Goal: Task Accomplishment & Management: Use online tool/utility

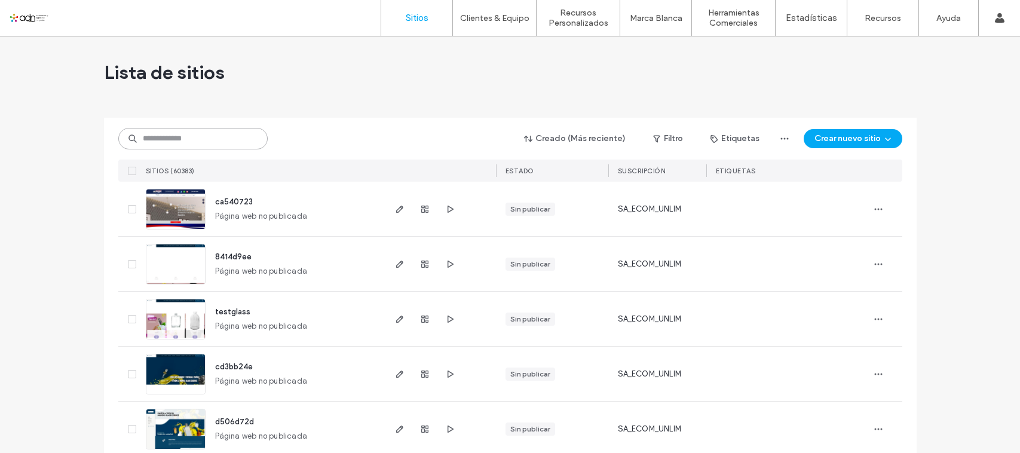
click at [207, 128] on input at bounding box center [192, 139] width 149 height 22
click at [206, 134] on input at bounding box center [192, 139] width 149 height 22
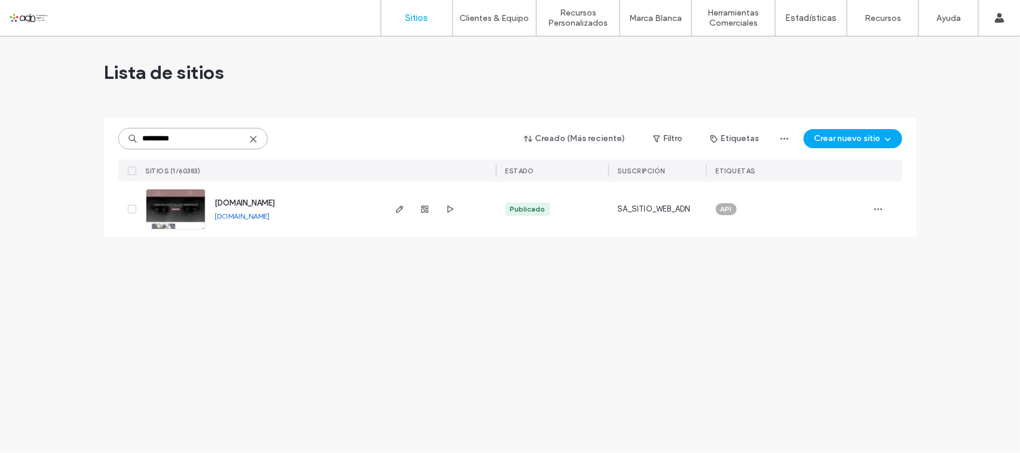
type input "*********"
click at [184, 207] on img at bounding box center [175, 229] width 59 height 81
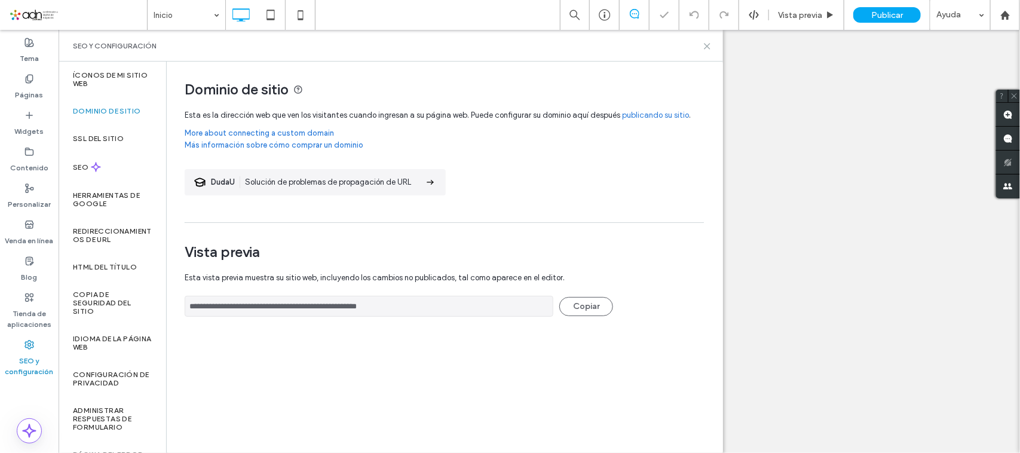
click at [705, 47] on icon at bounding box center [707, 46] width 9 height 9
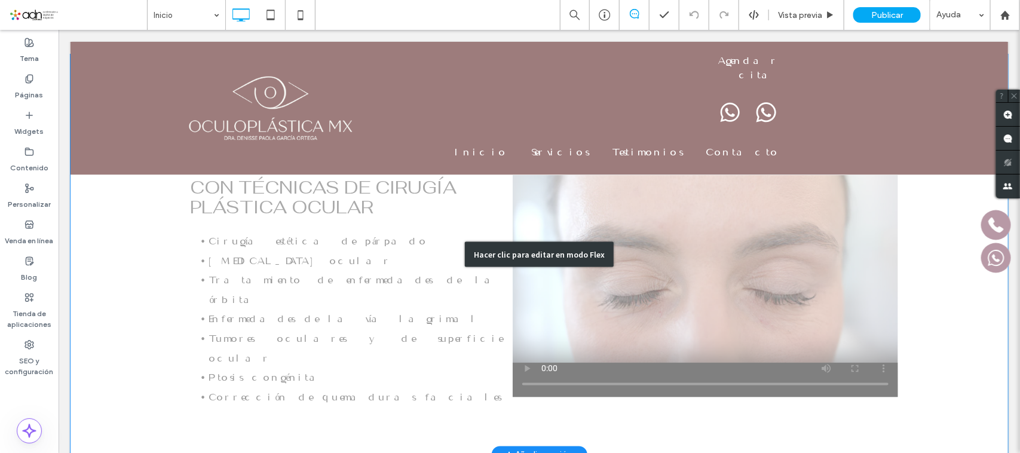
scroll to position [776, 0]
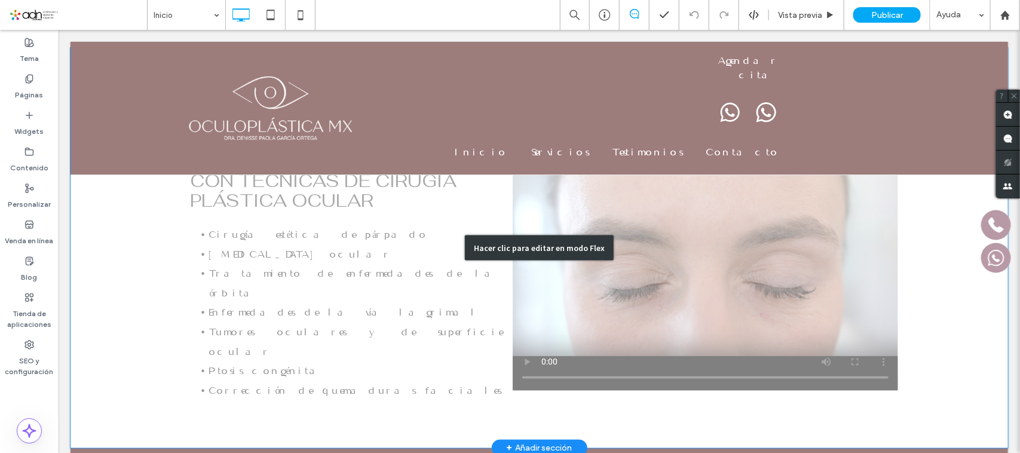
click at [637, 282] on div "Hacer clic para editar en modo Flex" at bounding box center [539, 247] width 938 height 401
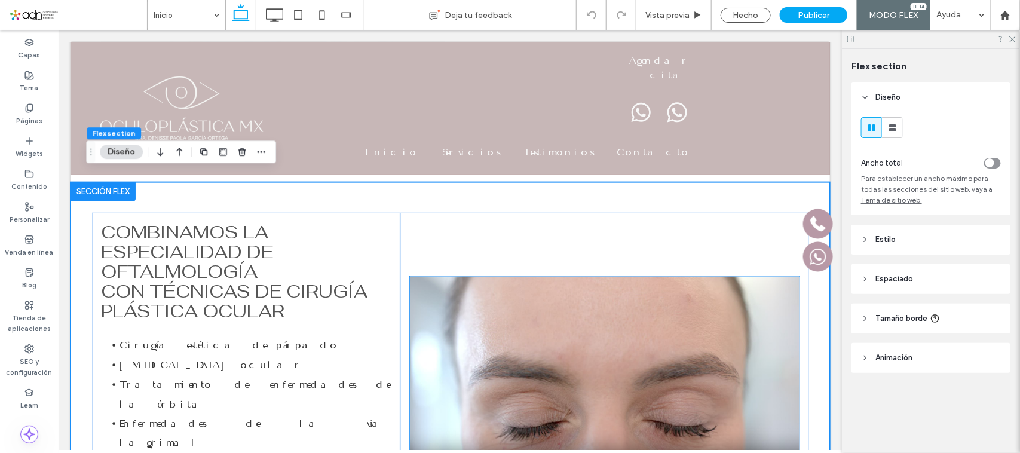
scroll to position [695, 0]
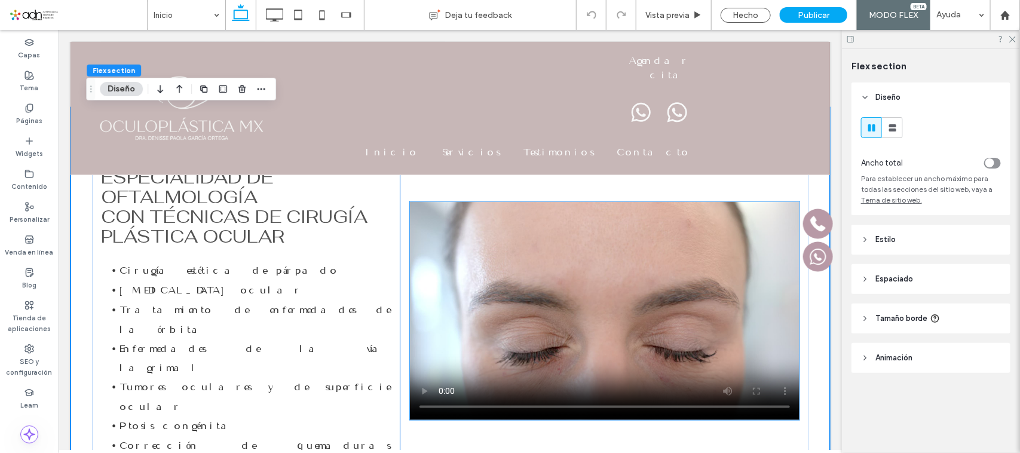
click at [587, 243] on video at bounding box center [604, 310] width 390 height 218
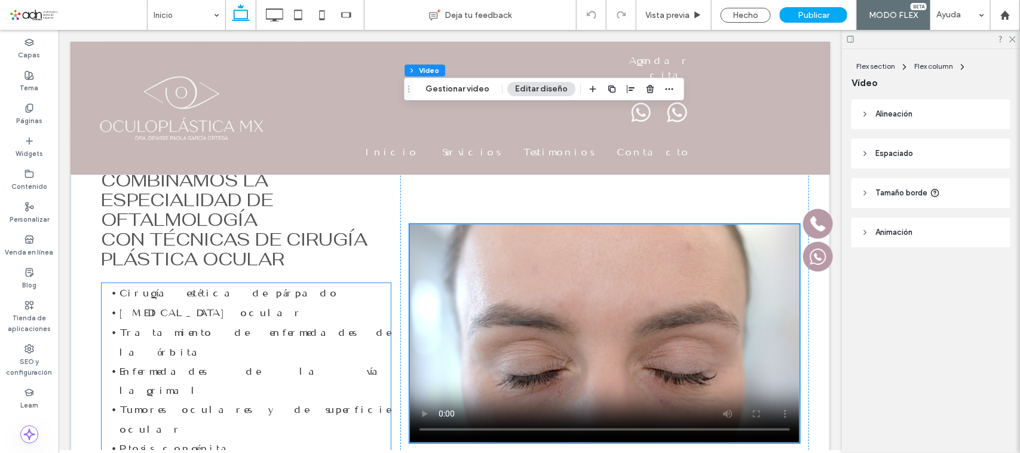
scroll to position [822, 0]
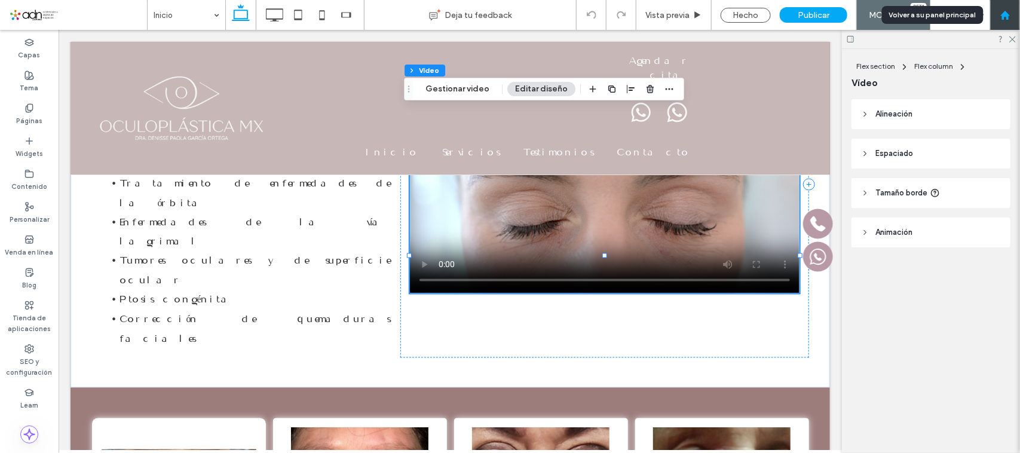
click at [1002, 13] on icon at bounding box center [1006, 15] width 10 height 10
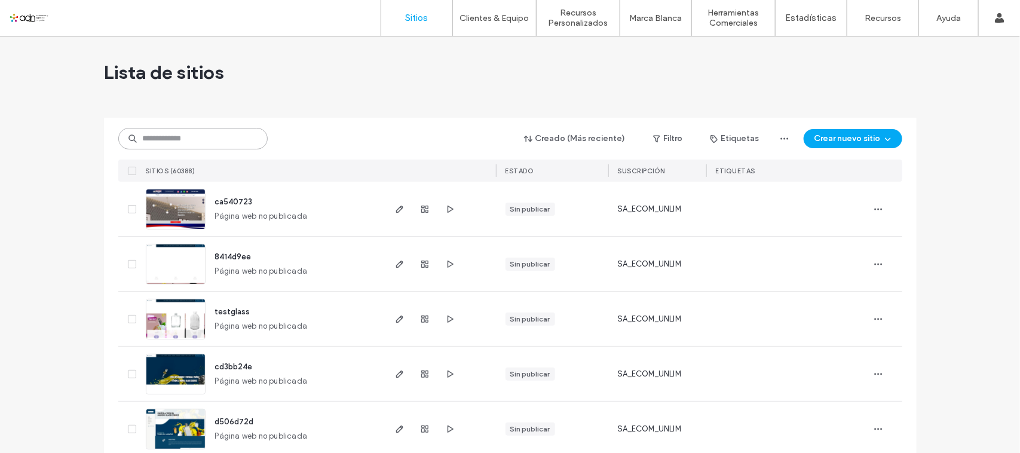
click at [210, 141] on input at bounding box center [192, 139] width 149 height 22
paste input "**********"
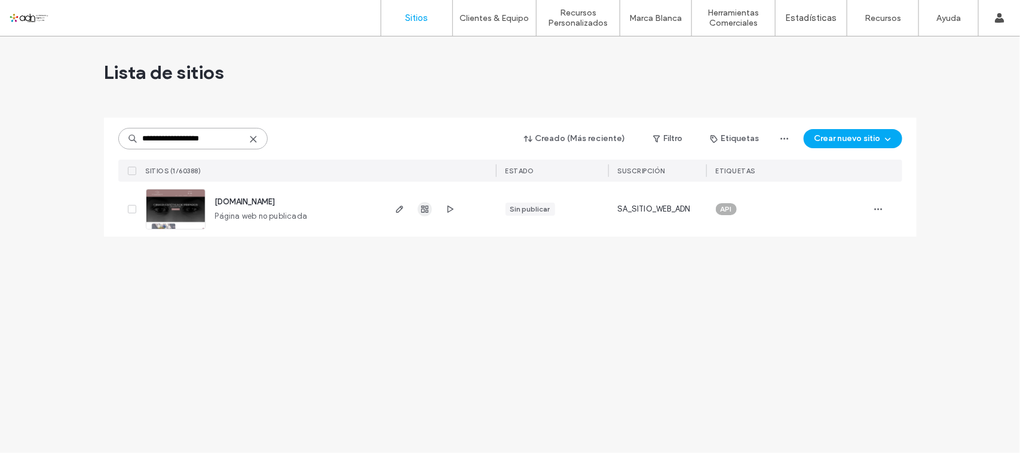
type input "**********"
click at [426, 213] on icon "button" at bounding box center [425, 209] width 10 height 10
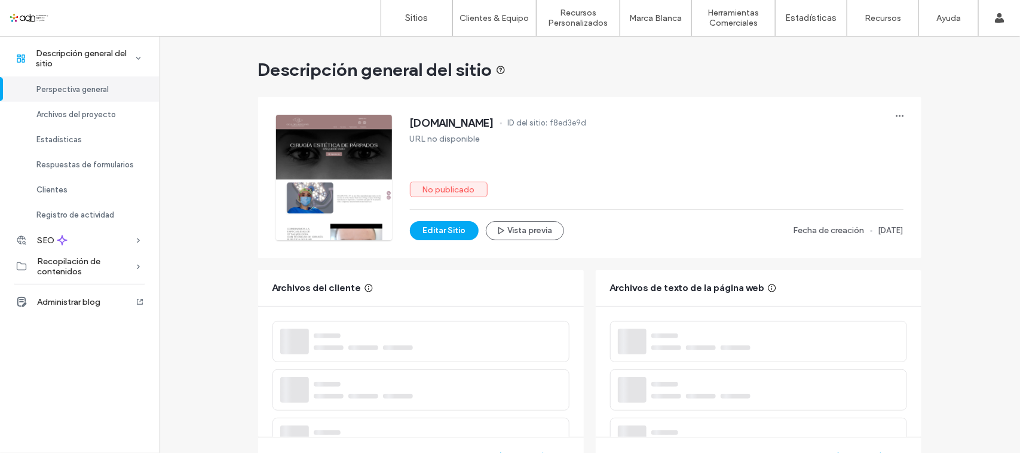
scroll to position [19, 0]
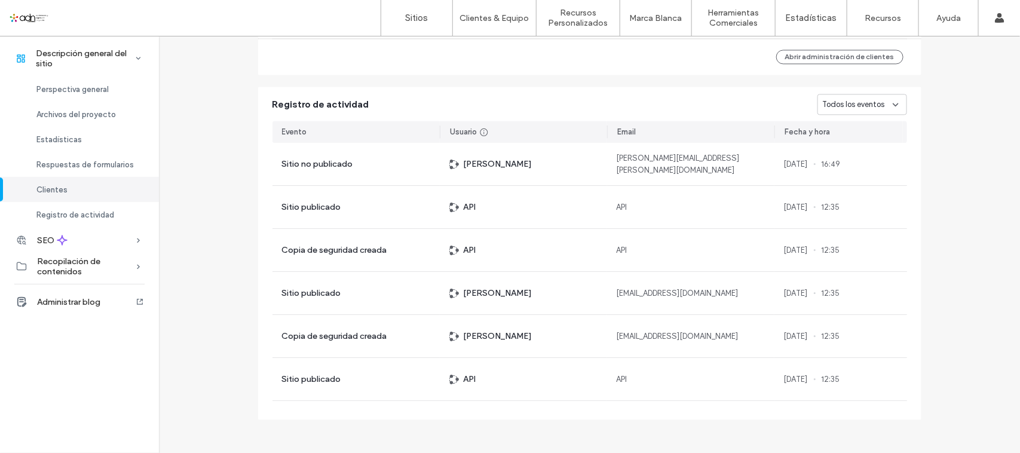
scroll to position [1191, 0]
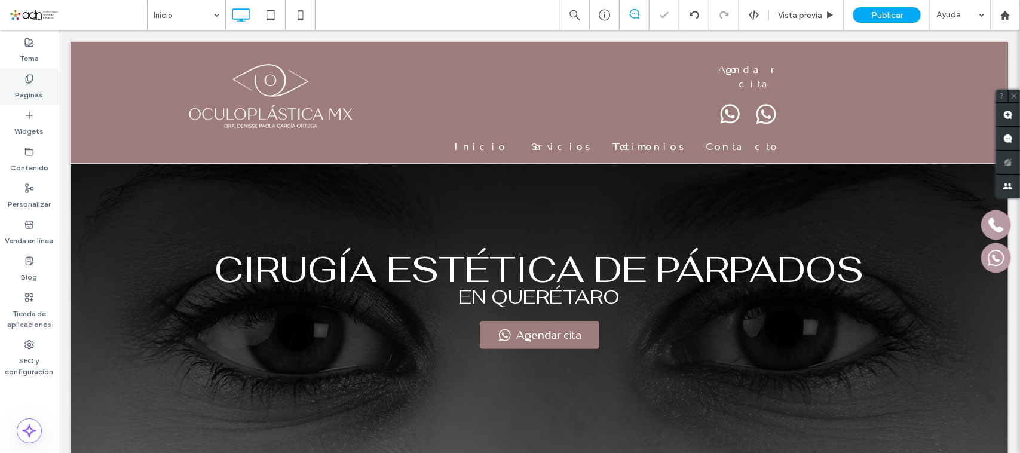
click at [34, 81] on div "Páginas" at bounding box center [29, 87] width 59 height 36
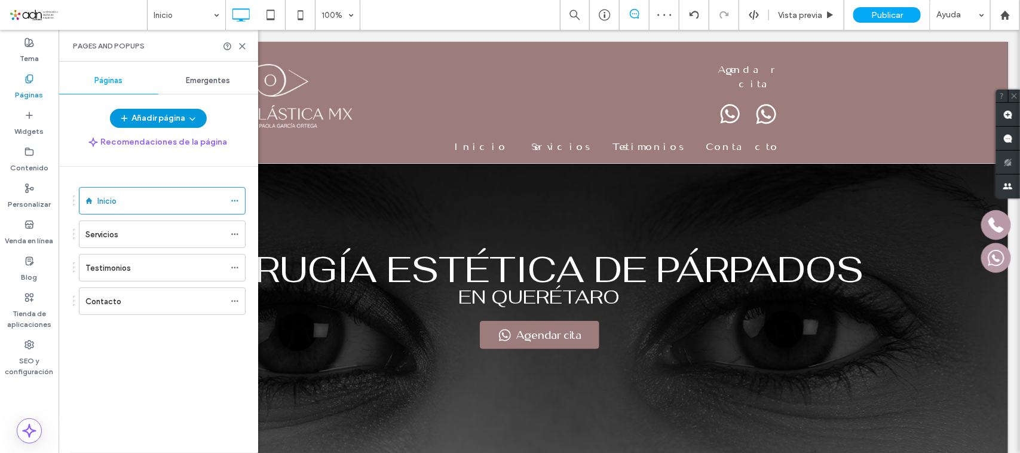
click at [169, 118] on button "Añadir página" at bounding box center [158, 118] width 97 height 19
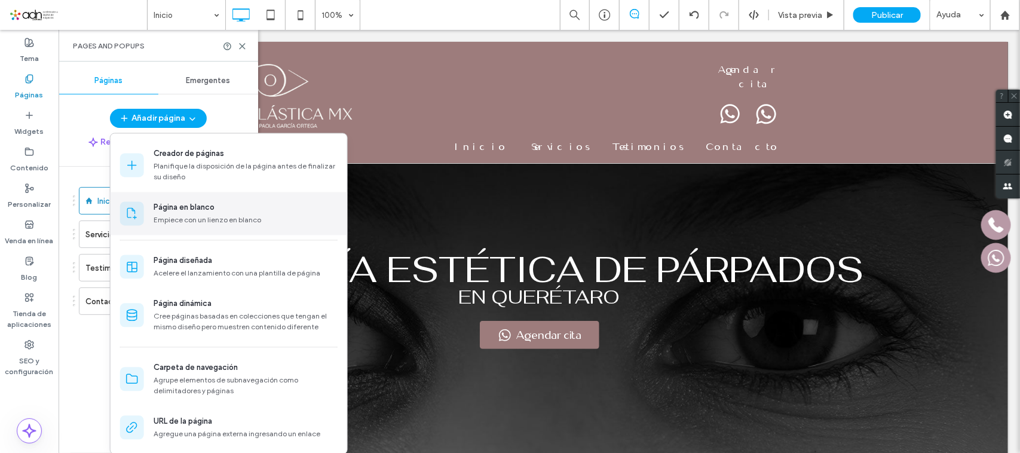
click at [192, 214] on div "Página en blanco Empiece con un lienzo en blanco" at bounding box center [246, 214] width 184 height 24
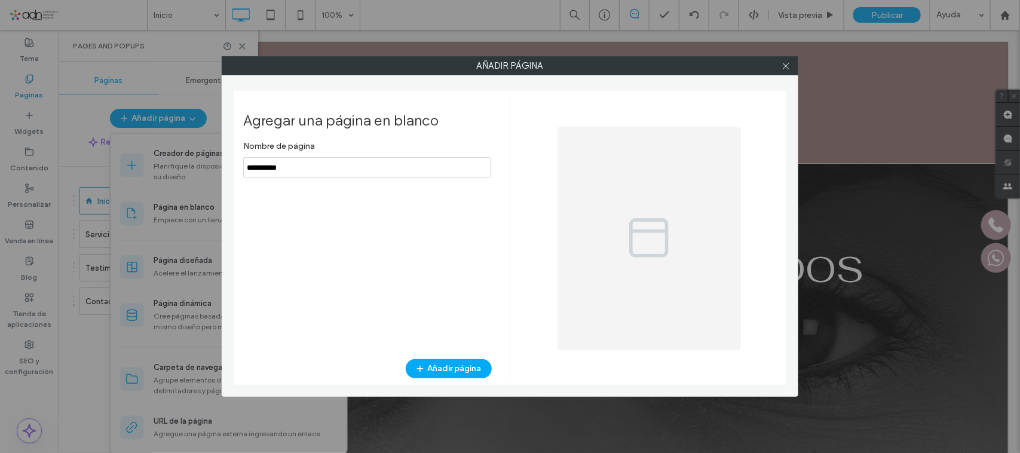
click at [321, 161] on input "notEmpty" at bounding box center [367, 167] width 248 height 21
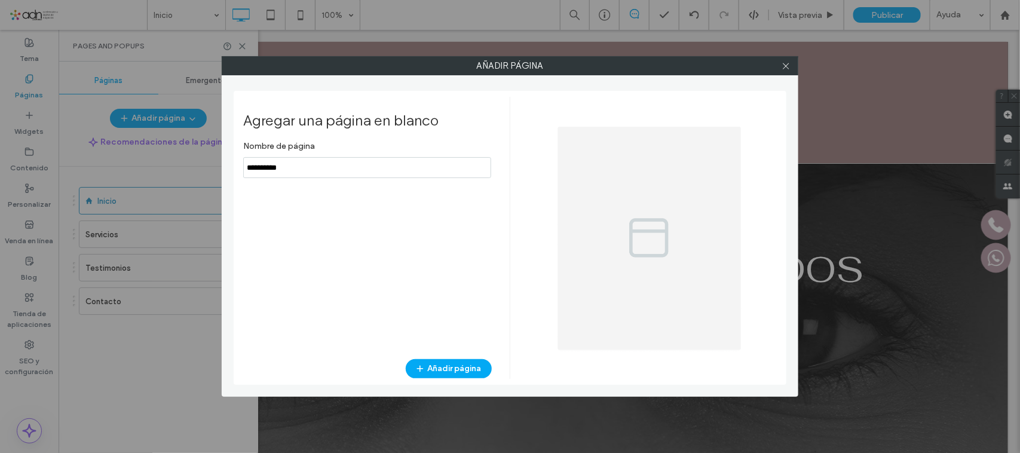
click at [321, 161] on input "notEmpty" at bounding box center [367, 167] width 248 height 21
type input "**********"
click at [443, 368] on button "Añadir página" at bounding box center [449, 368] width 86 height 19
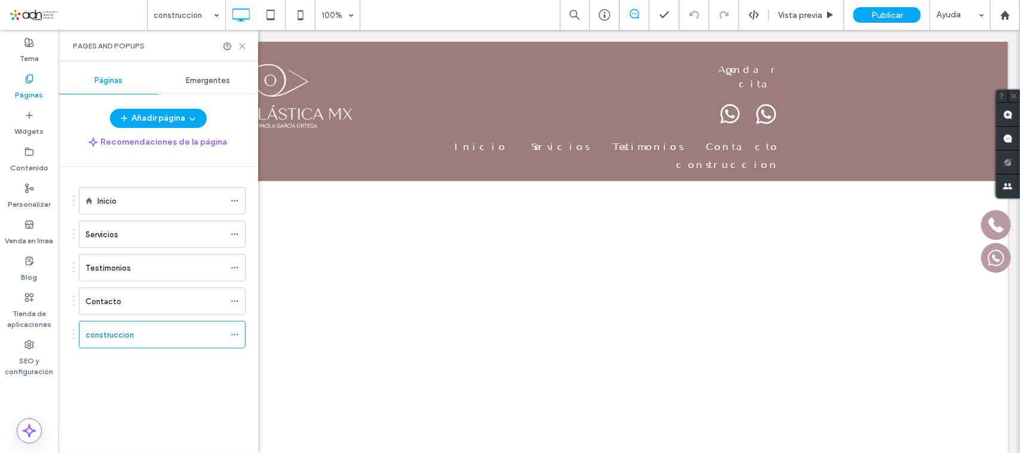
click at [243, 48] on icon at bounding box center [242, 46] width 9 height 9
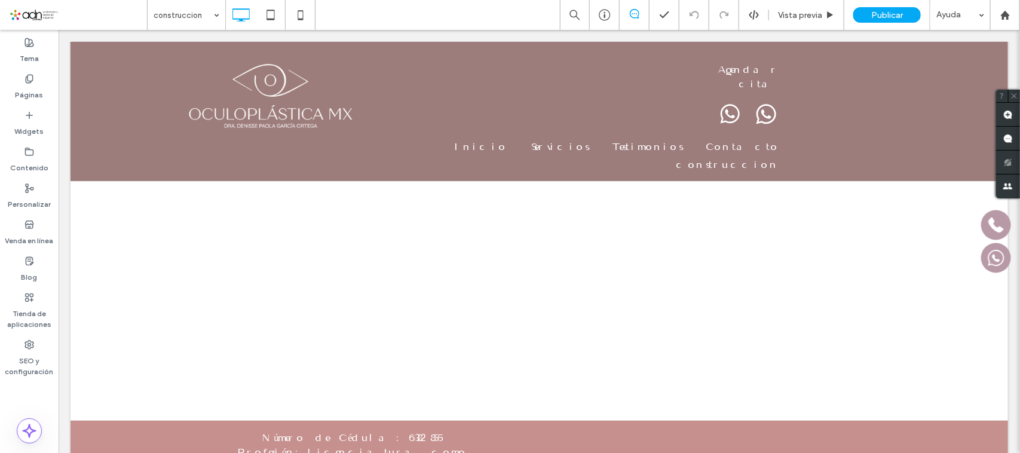
scroll to position [75, 0]
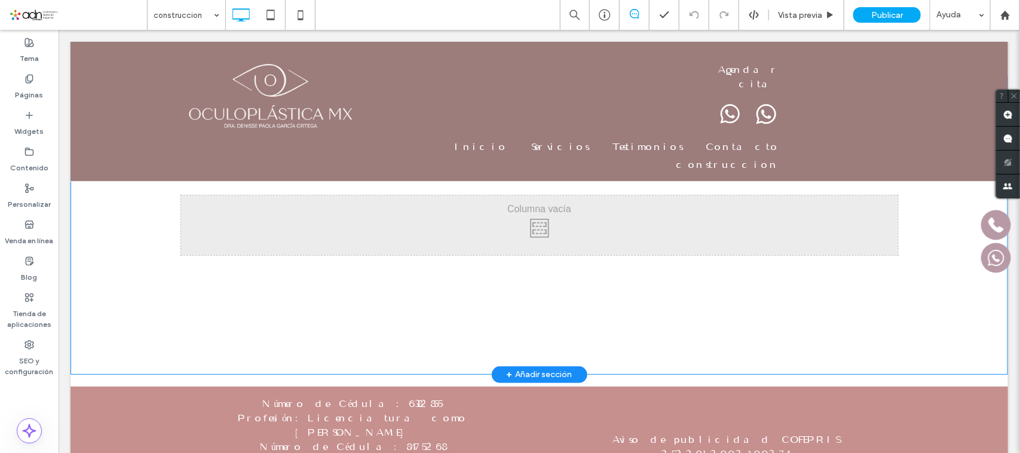
click at [530, 370] on div "+ Añadir sección" at bounding box center [539, 374] width 66 height 13
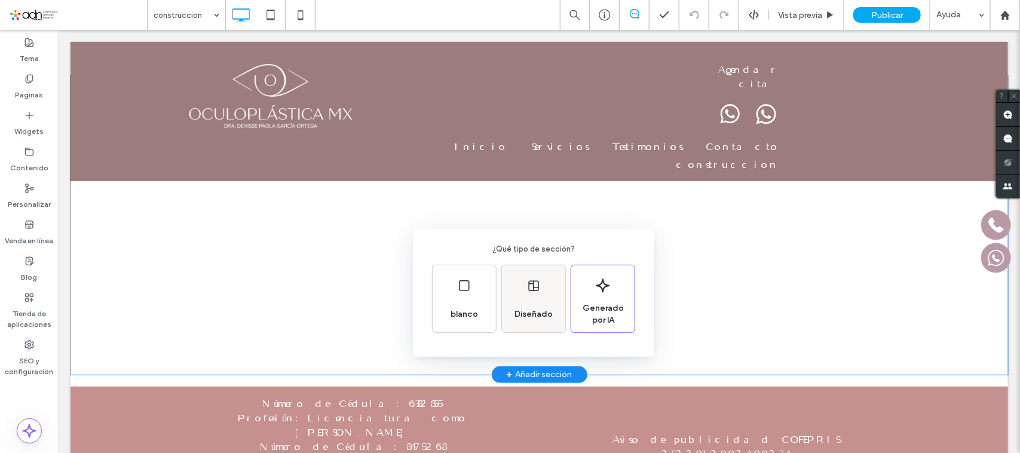
click at [542, 286] on div "Diseñado" at bounding box center [533, 298] width 63 height 67
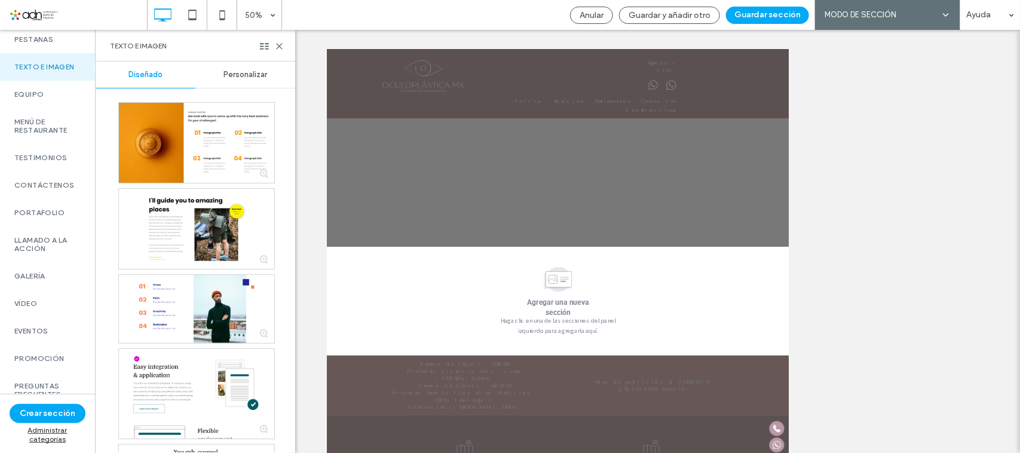
scroll to position [717, 0]
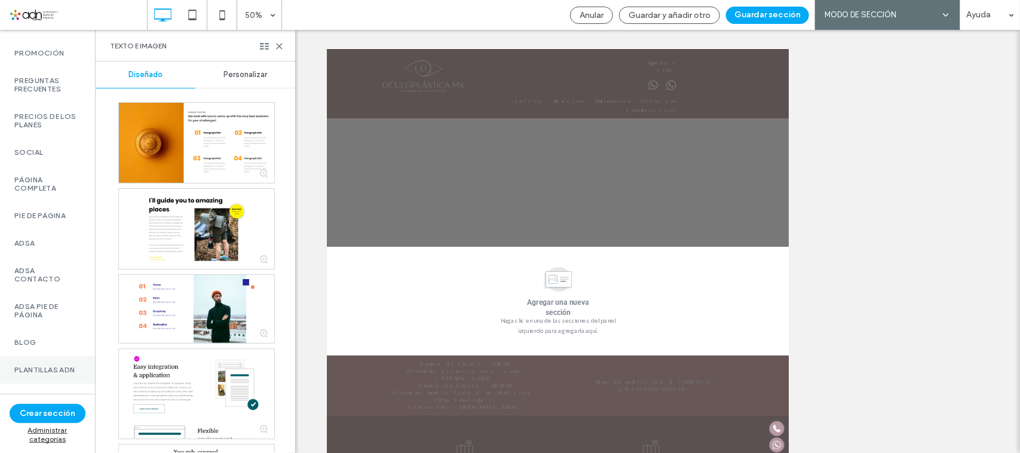
click at [38, 369] on label "Plantillas ADN" at bounding box center [47, 370] width 66 height 8
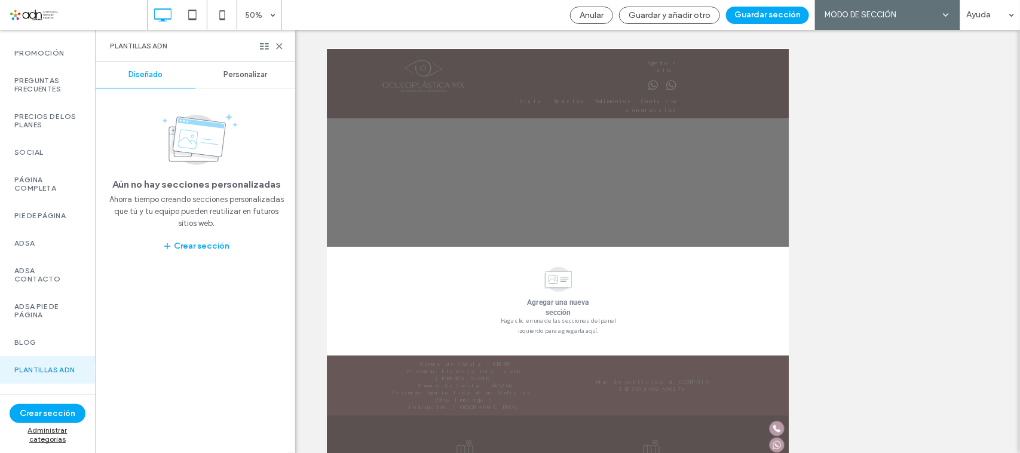
click at [236, 78] on span "Personalizar" at bounding box center [246, 75] width 44 height 10
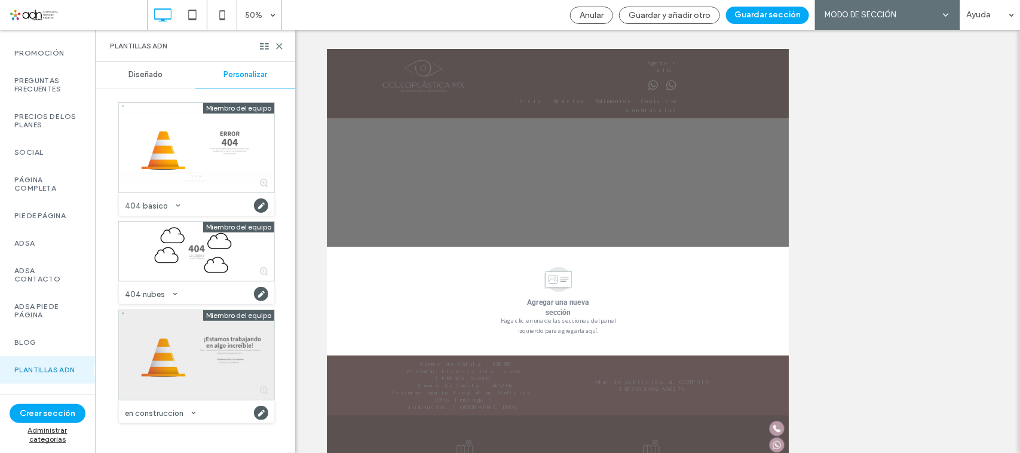
click at [222, 344] on div at bounding box center [196, 355] width 155 height 90
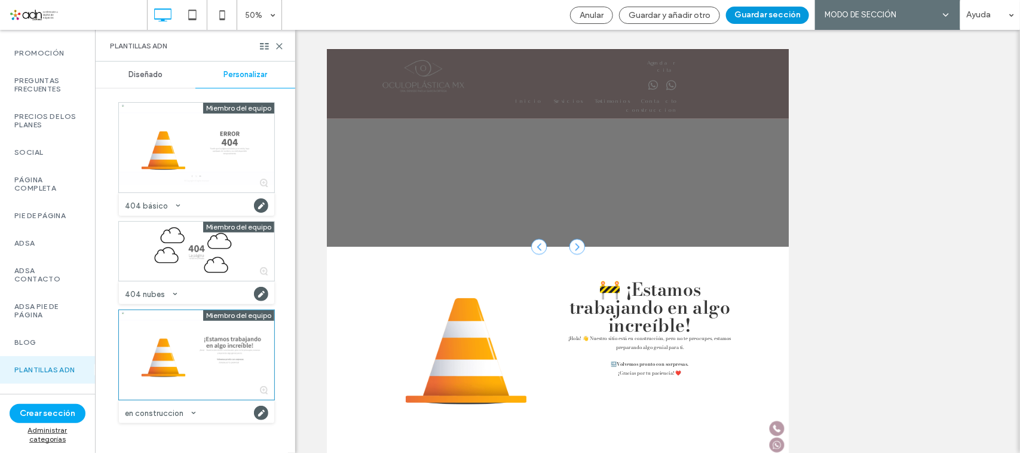
click at [770, 17] on button "Guardar sección" at bounding box center [767, 15] width 83 height 17
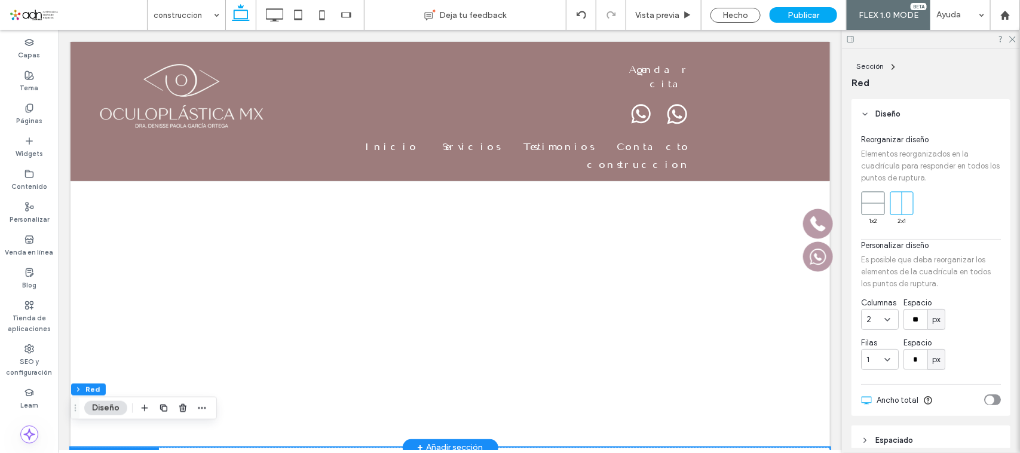
scroll to position [0, 0]
click at [83, 161] on div "Click To Paste Click To Paste Fila + Añadir sección" at bounding box center [450, 299] width 760 height 299
click at [740, 13] on div "Hecho" at bounding box center [736, 15] width 50 height 15
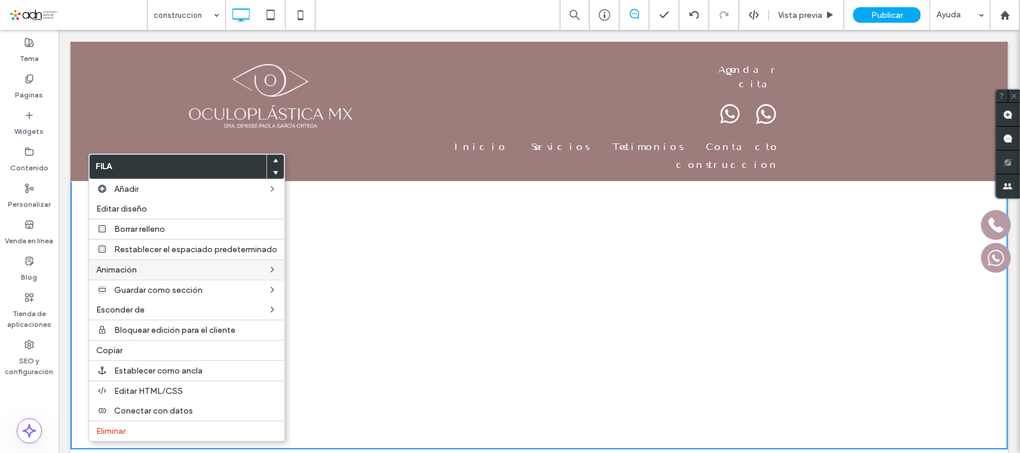
click at [123, 432] on span "Eliminar" at bounding box center [110, 431] width 29 height 10
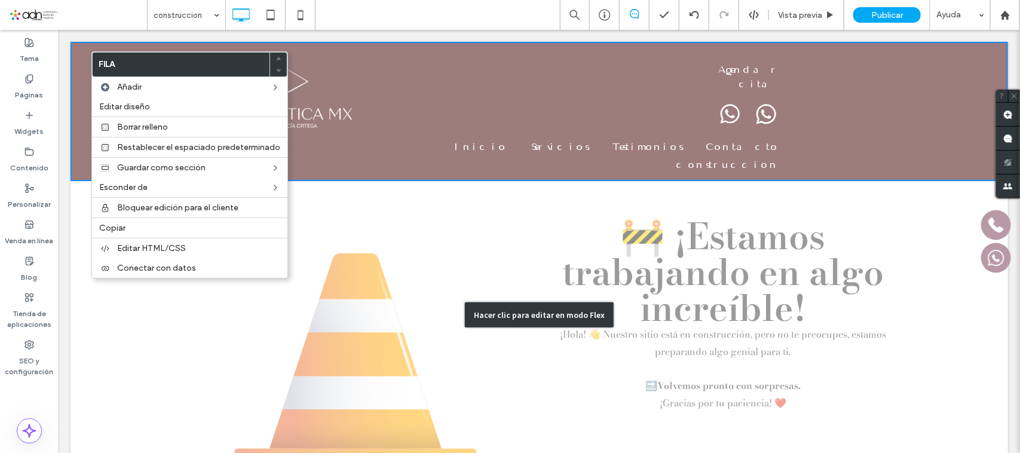
click at [524, 188] on div "Hacer clic para editar en modo Flex" at bounding box center [539, 314] width 938 height 329
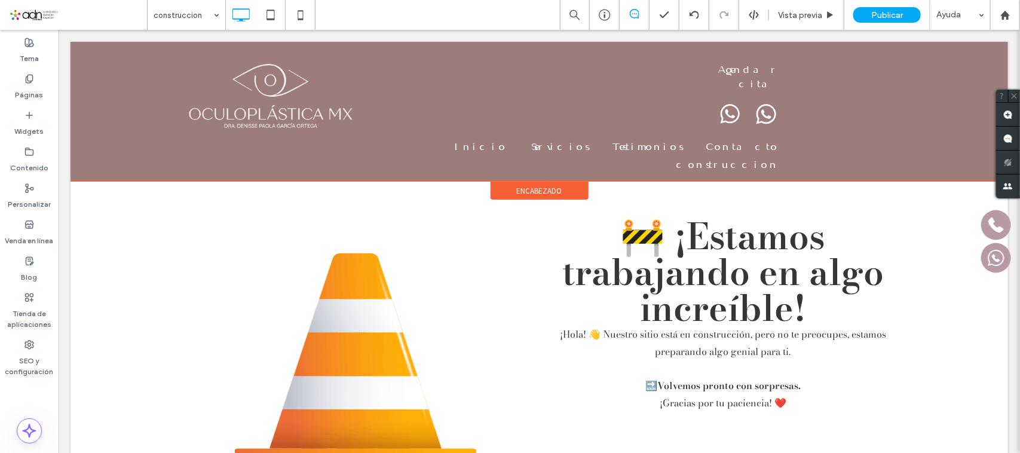
drag, startPoint x: 527, startPoint y: 153, endPoint x: 510, endPoint y: 155, distance: 16.9
click at [516, 185] on span "encabezado" at bounding box center [538, 190] width 45 height 10
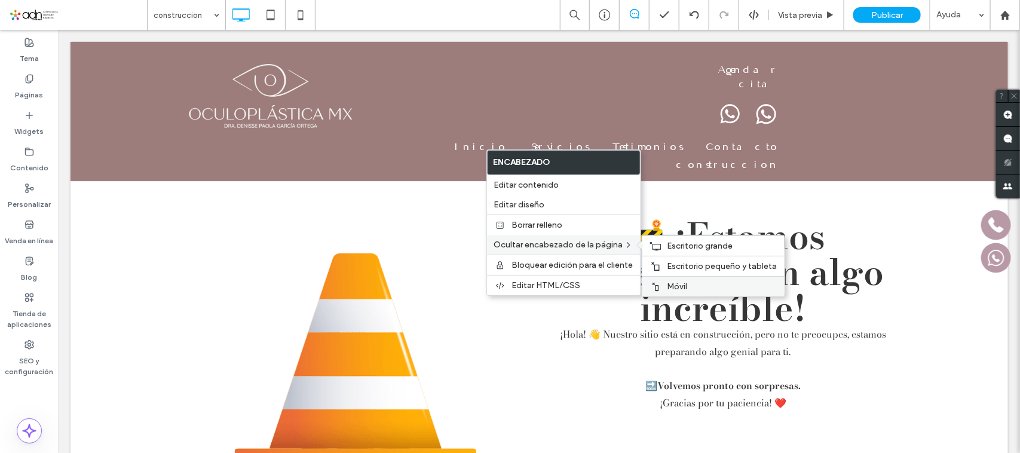
drag, startPoint x: 692, startPoint y: 289, endPoint x: 631, endPoint y: 259, distance: 67.9
click at [692, 289] on label "Móvil" at bounding box center [723, 287] width 110 height 10
drag, startPoint x: 705, startPoint y: 268, endPoint x: 602, endPoint y: 211, distance: 118.0
click at [705, 268] on span "Escritorio pequeño y tableta" at bounding box center [723, 266] width 110 height 10
click at [681, 244] on span "Escritorio grande" at bounding box center [701, 246] width 66 height 10
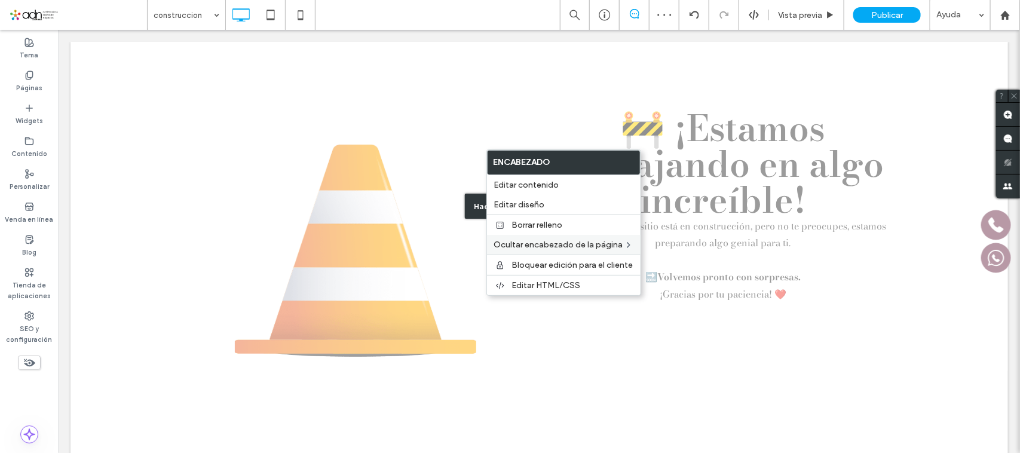
click at [426, 176] on div "Hacer clic para editar en modo Flex" at bounding box center [539, 205] width 938 height 329
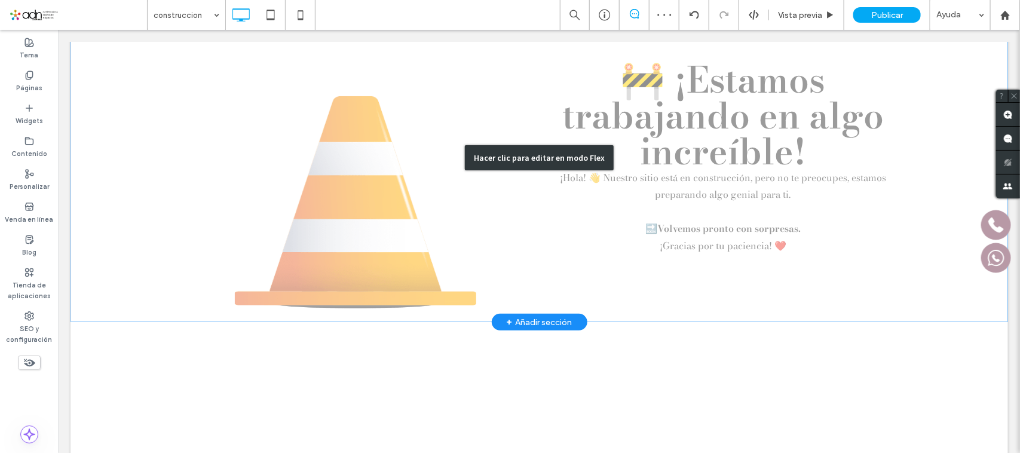
scroll to position [75, 0]
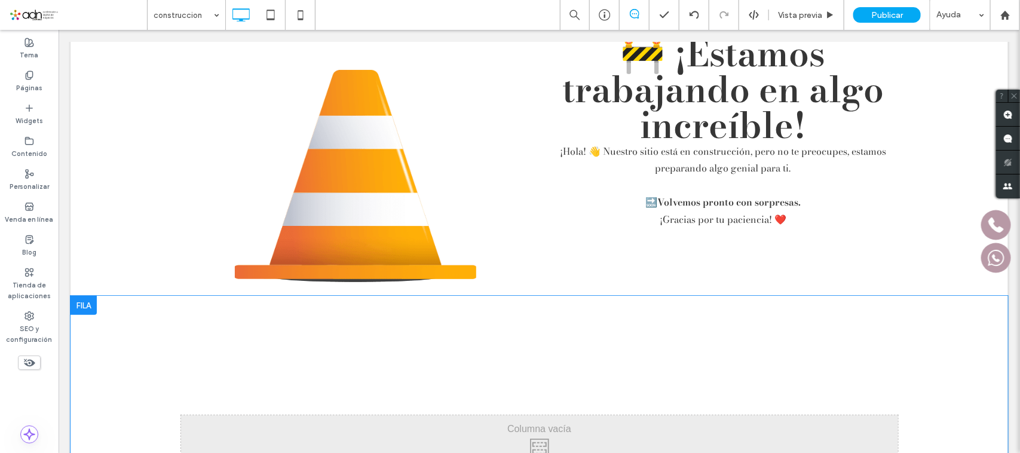
click at [82, 304] on div at bounding box center [83, 304] width 26 height 19
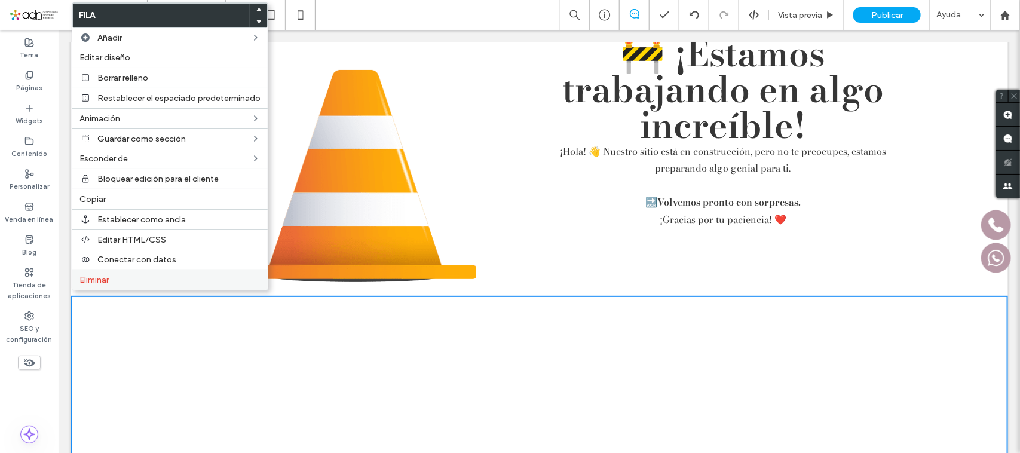
click at [103, 285] on span "Eliminar" at bounding box center [93, 280] width 29 height 10
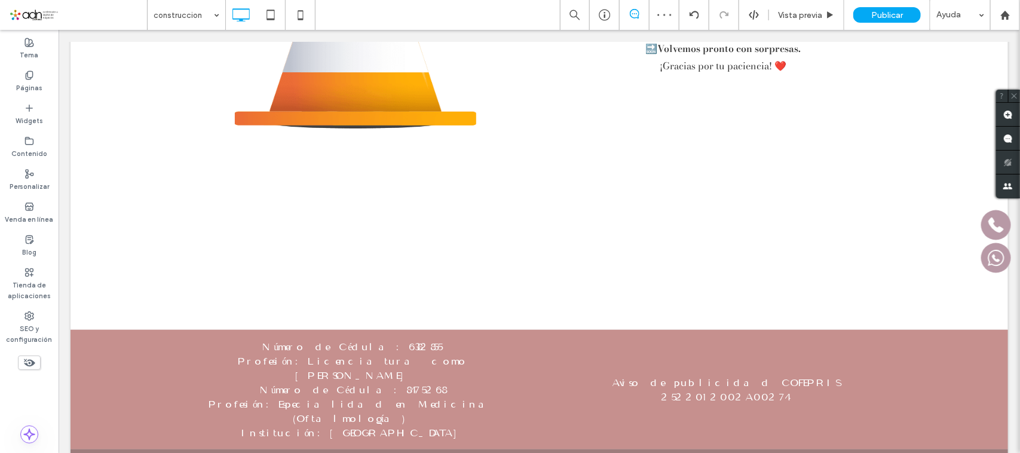
scroll to position [149, 0]
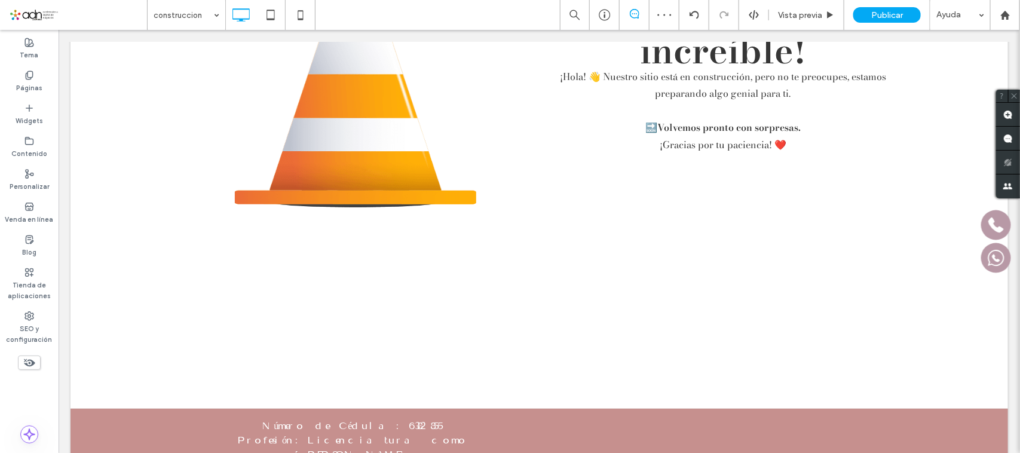
click at [142, 263] on div "🚧 ¡Estamos trabajando en algo increíble! ¡Hola! 👋 Nuestro sitio está en constru…" at bounding box center [539, 144] width 938 height 504
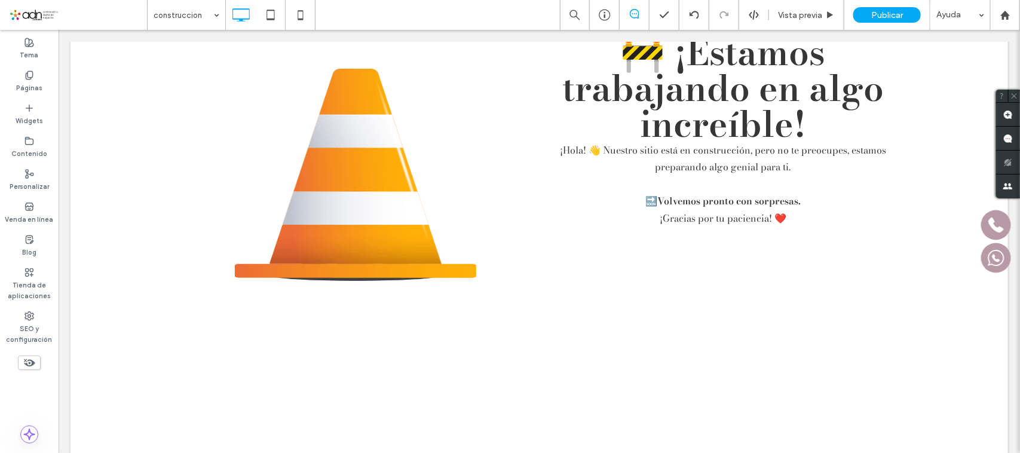
scroll to position [224, 0]
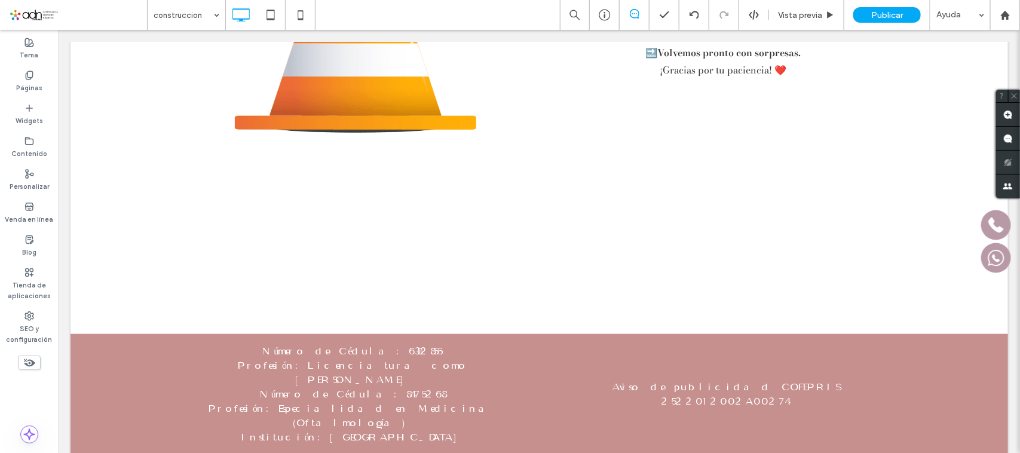
click at [368, 256] on div "🚧 ¡Estamos trabajando en algo increíble! ¡Hola! 👋 Nuestro sitio está en constru…" at bounding box center [539, 69] width 938 height 504
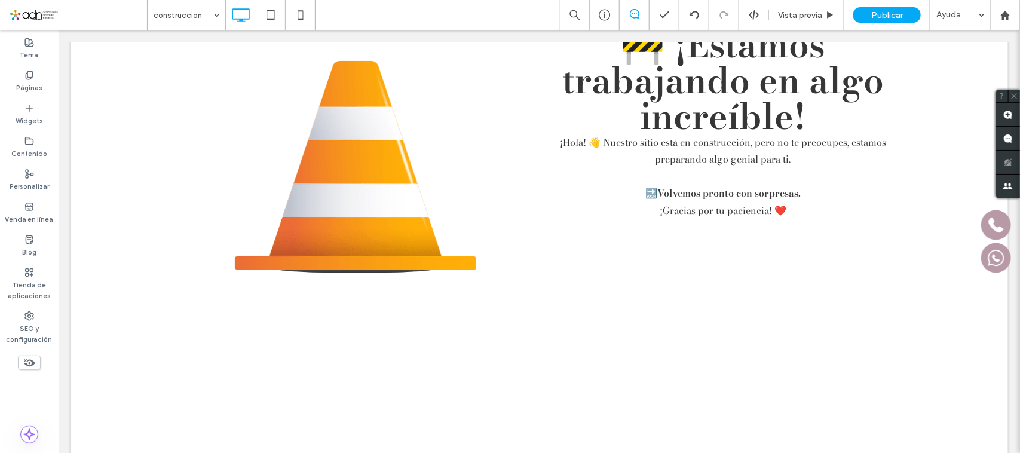
scroll to position [157, 0]
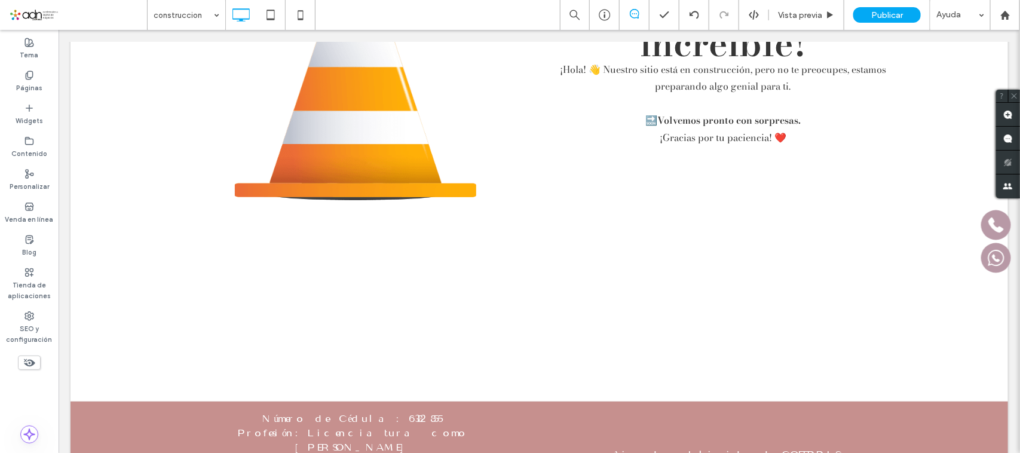
click at [546, 258] on div "🚧 ¡Estamos trabajando en algo increíble! ¡Hola! 👋 Nuestro sitio está en constru…" at bounding box center [539, 137] width 938 height 504
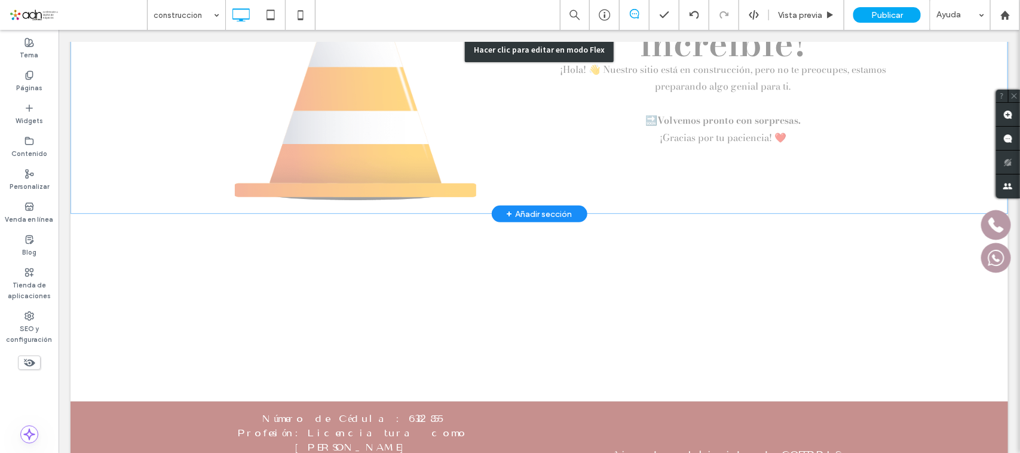
click at [114, 80] on div "Hacer clic para editar en modo Flex" at bounding box center [539, 49] width 938 height 329
click at [114, 80] on div "🚧 ¡Estamos trabajando en algo increíble! ¡Hola! 👋 Nuestro sitio está en constru…" at bounding box center [539, 49] width 938 height 329
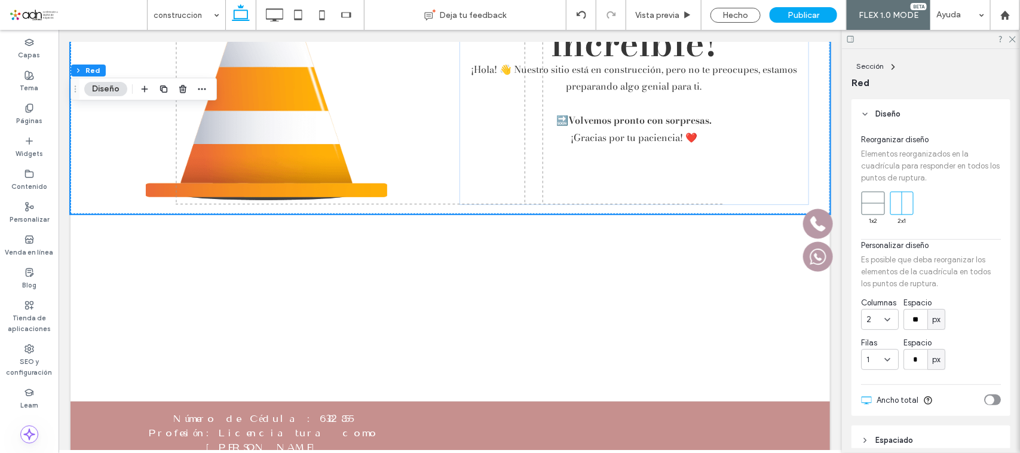
click at [473, 254] on div "🚧 ¡Estamos trabajando en algo increíble! ¡Hola! 👋 Nuestro sitio está en constru…" at bounding box center [450, 137] width 760 height 504
click at [231, 271] on div "🚧 ¡Estamos trabajando en algo increíble! ¡Hola! 👋 Nuestro sitio está en constru…" at bounding box center [450, 137] width 760 height 504
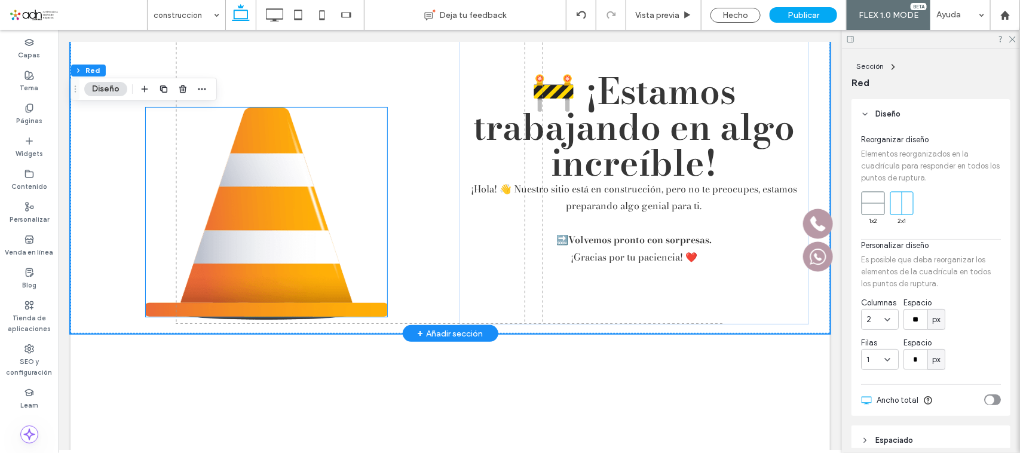
scroll to position [0, 0]
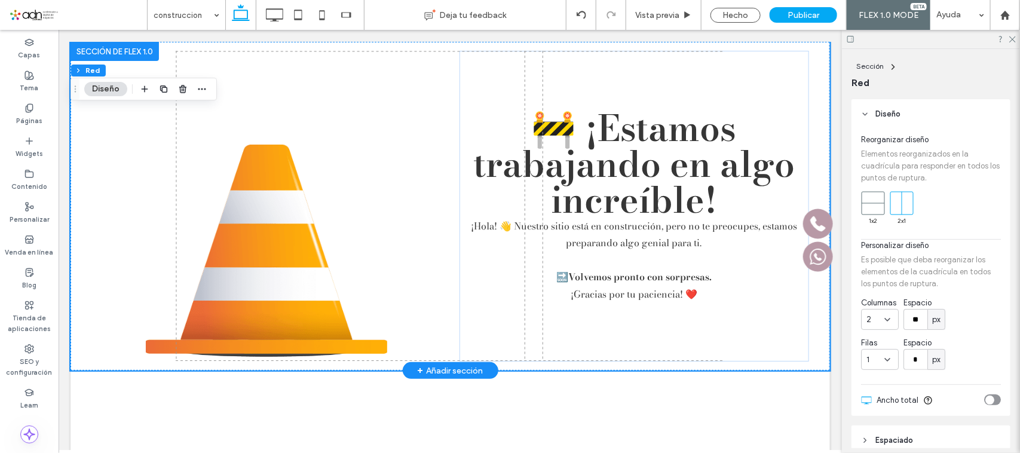
click at [131, 52] on div at bounding box center [114, 50] width 88 height 19
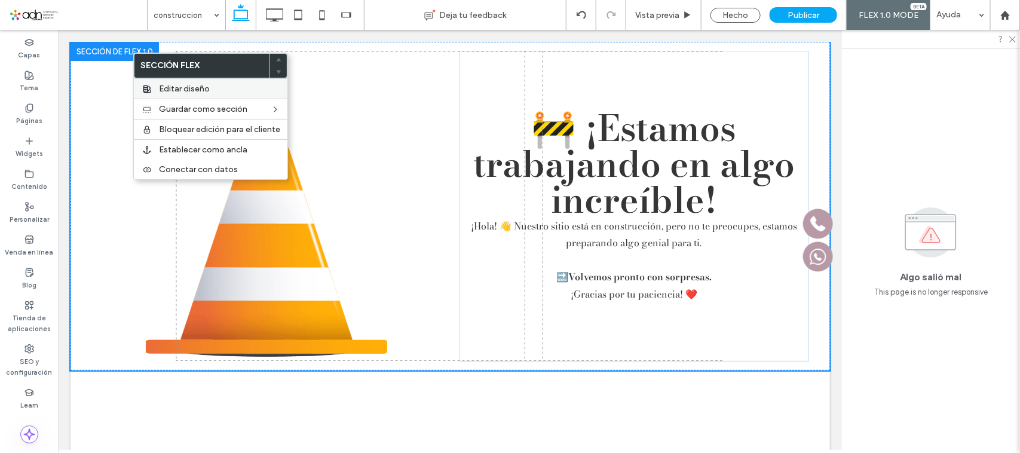
click at [196, 90] on span "Editar diseño" at bounding box center [184, 89] width 51 height 10
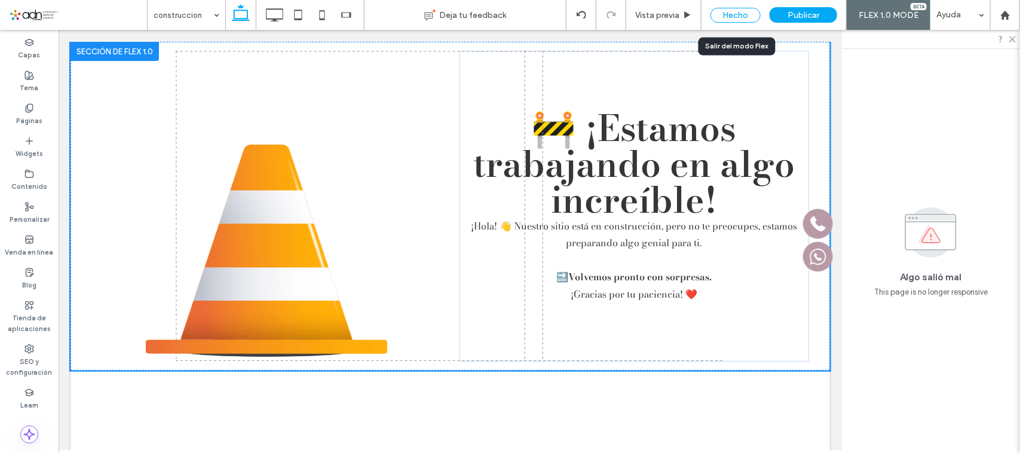
drag, startPoint x: 725, startPoint y: 21, endPoint x: 961, endPoint y: 45, distance: 237.3
click at [725, 21] on div "Hecho" at bounding box center [736, 15] width 50 height 15
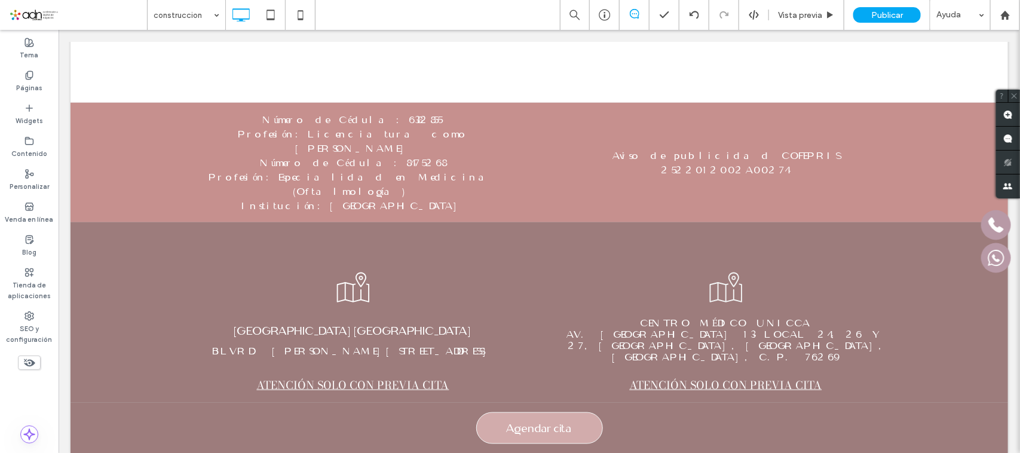
scroll to position [7, 0]
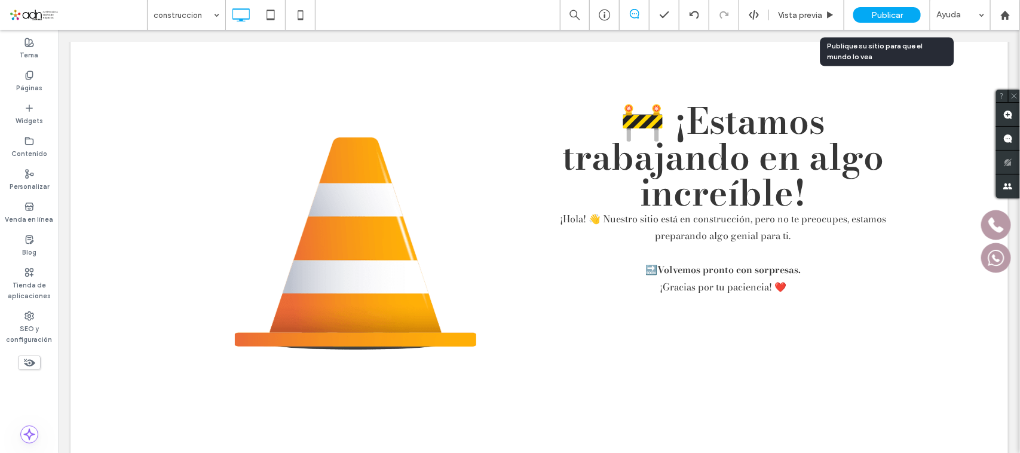
click at [883, 10] on span "Publicar" at bounding box center [887, 15] width 32 height 10
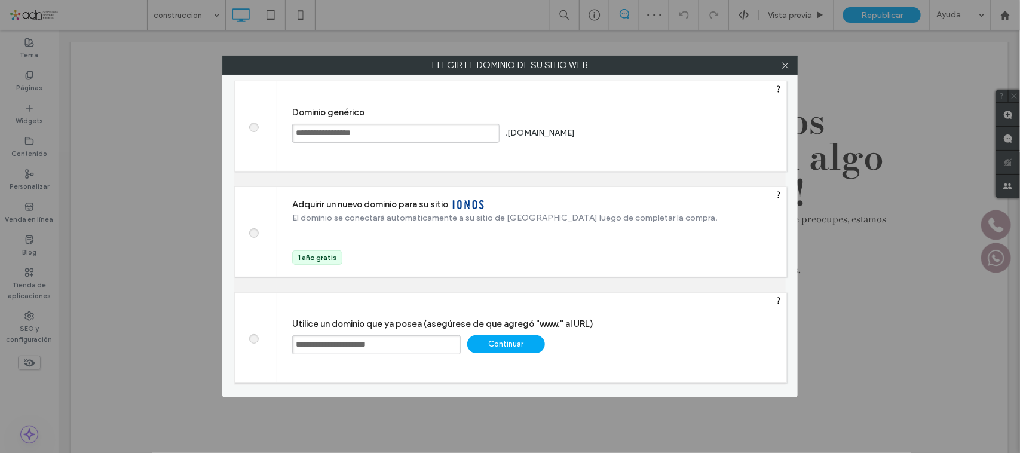
drag, startPoint x: 509, startPoint y: 342, endPoint x: 559, endPoint y: 321, distance: 53.8
click at [509, 342] on div "Continuar" at bounding box center [506, 344] width 78 height 18
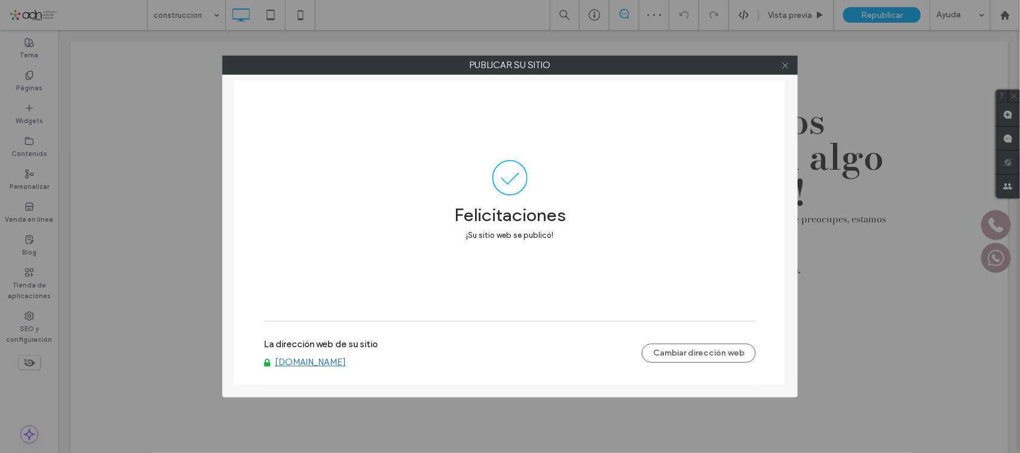
click at [781, 69] on icon at bounding box center [785, 65] width 9 height 9
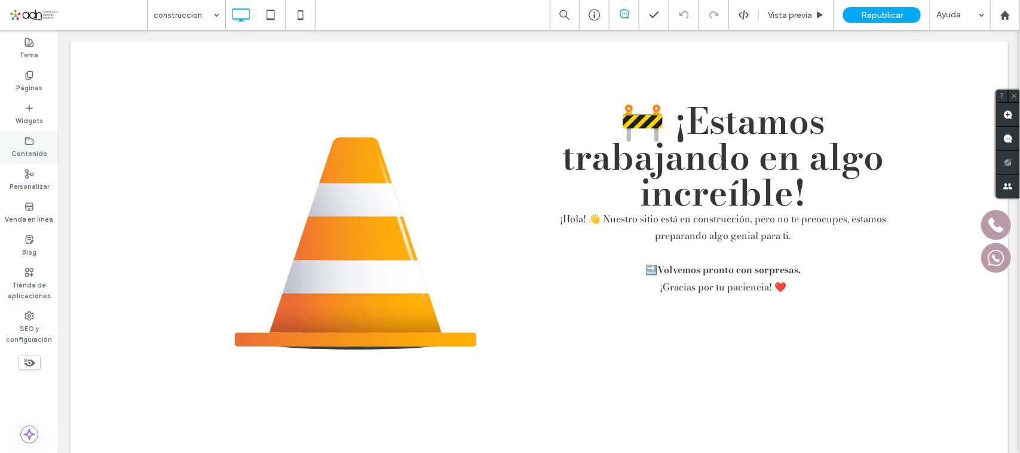
click at [30, 139] on icon at bounding box center [30, 141] width 10 height 10
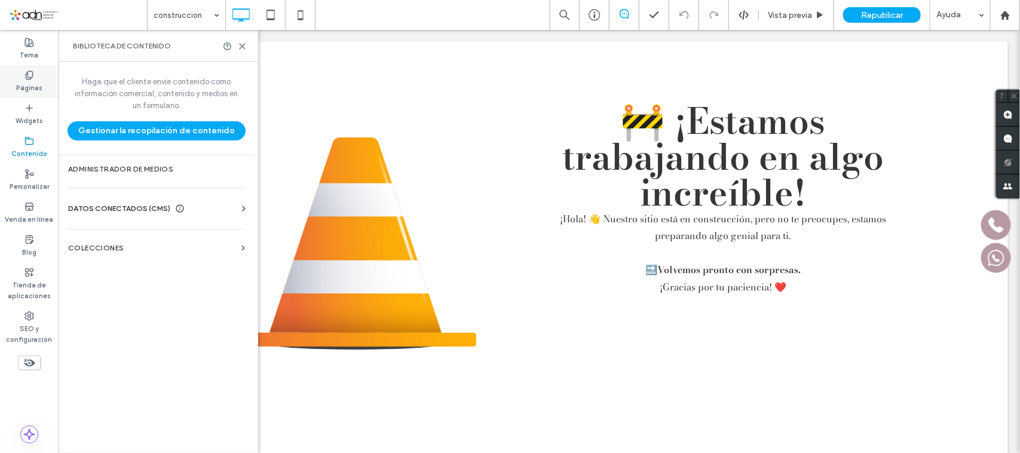
click at [33, 80] on label "Páginas" at bounding box center [29, 86] width 26 height 13
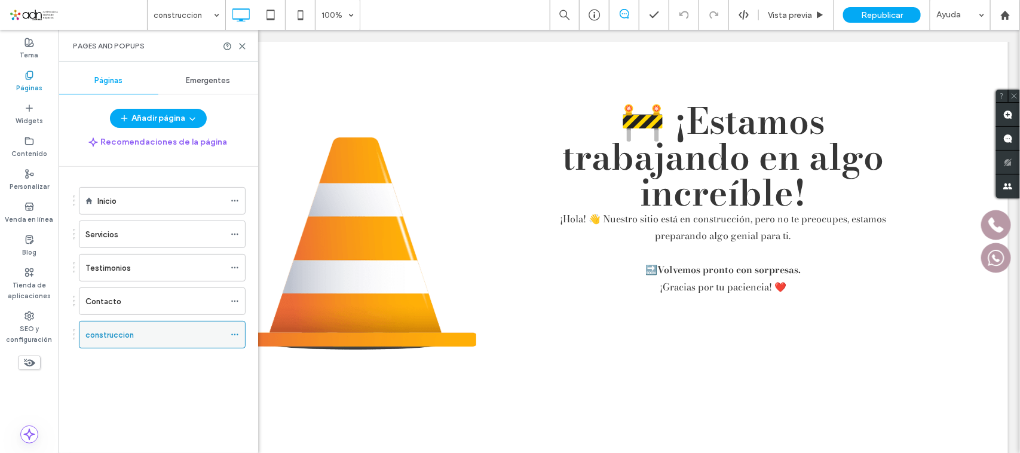
click at [232, 338] on icon at bounding box center [235, 335] width 8 height 8
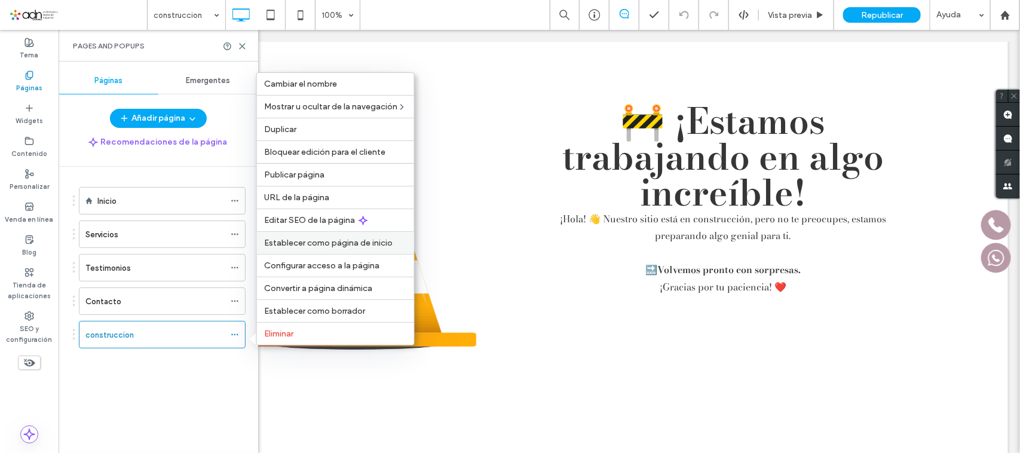
click at [329, 244] on span "Establecer como página de inicio" at bounding box center [328, 243] width 128 height 10
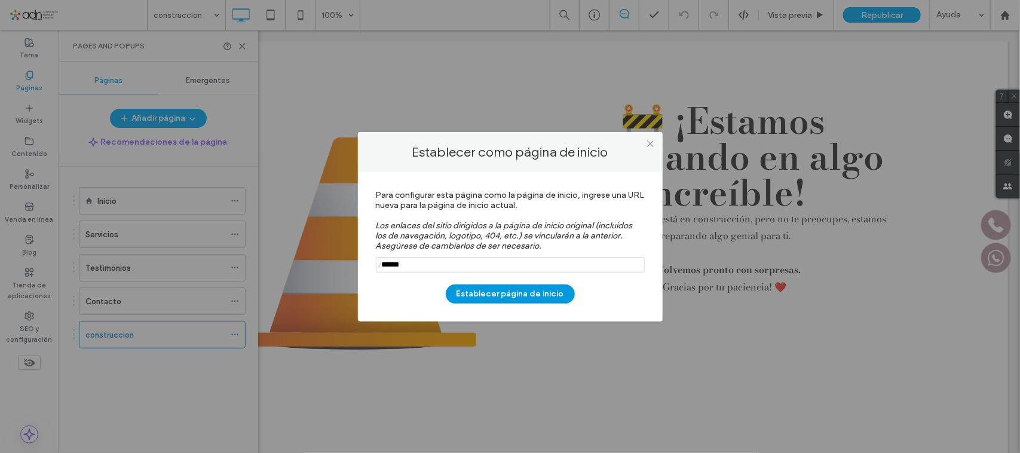
click at [497, 299] on button "Establecer página de inicio" at bounding box center [510, 293] width 129 height 19
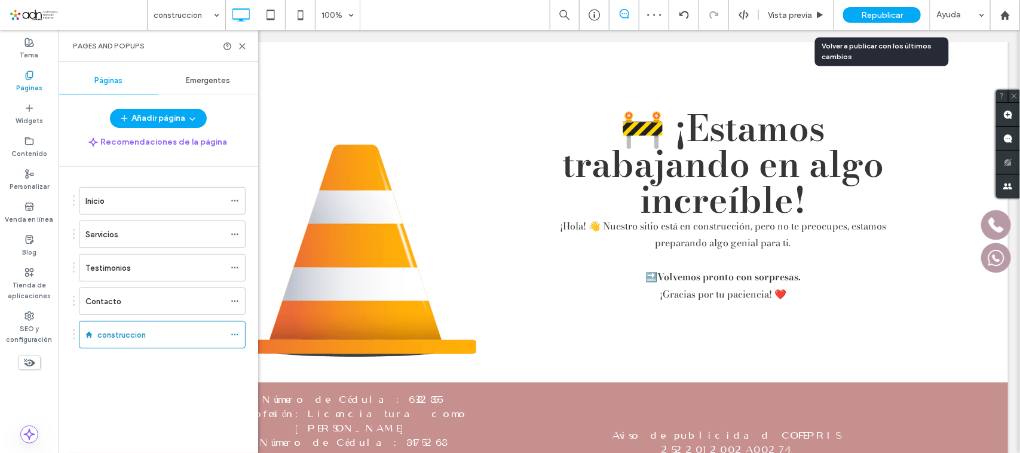
click at [871, 16] on span "Republicar" at bounding box center [882, 15] width 42 height 10
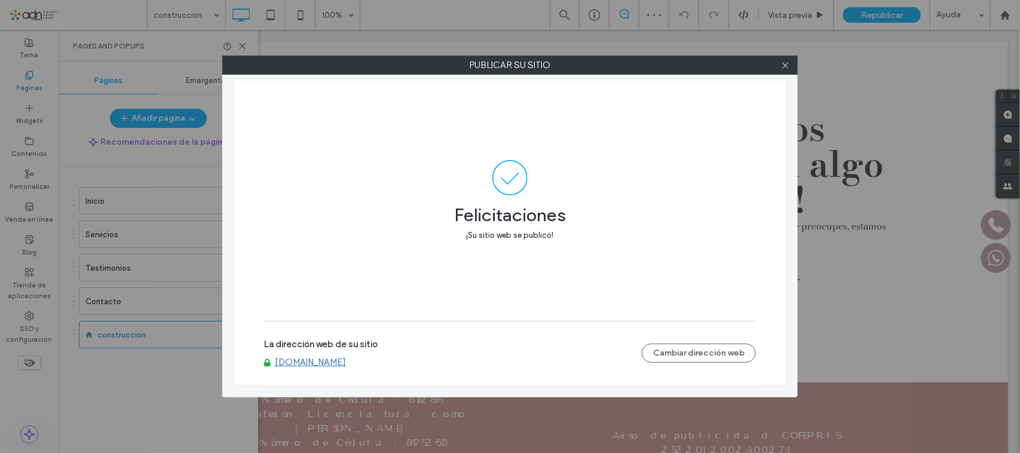
click at [346, 360] on link "www.oculoplasticamx.com" at bounding box center [310, 362] width 71 height 11
click at [782, 66] on icon at bounding box center [785, 65] width 9 height 9
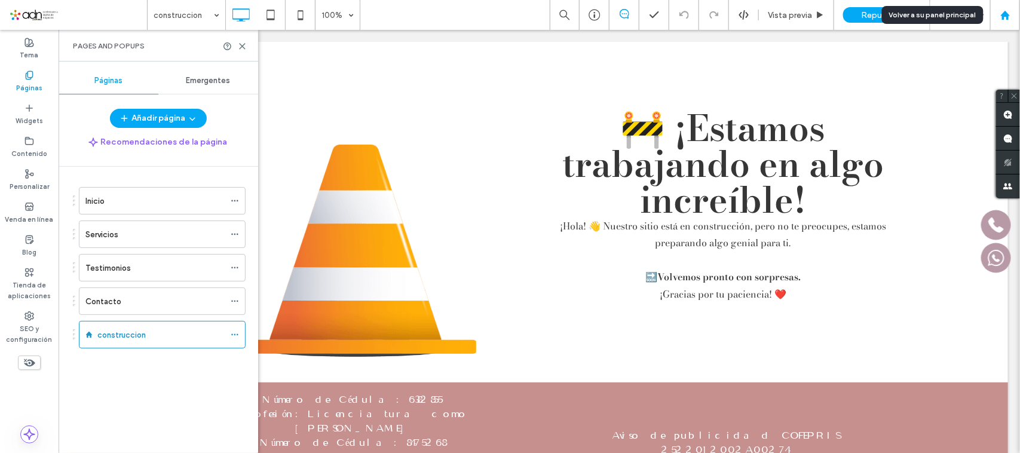
click at [1009, 10] on icon at bounding box center [1006, 15] width 10 height 10
